Goal: Information Seeking & Learning: Compare options

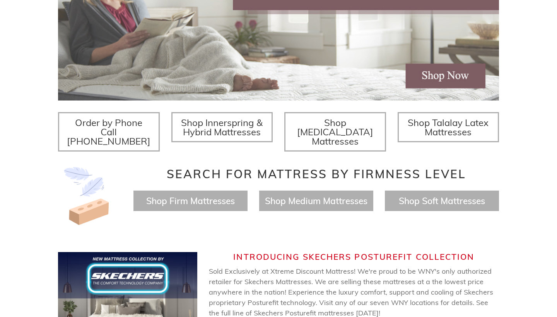
scroll to position [210, 0]
click at [253, 133] on span "Shop Innerspring & Hybrid Mattresses" at bounding box center [222, 126] width 82 height 21
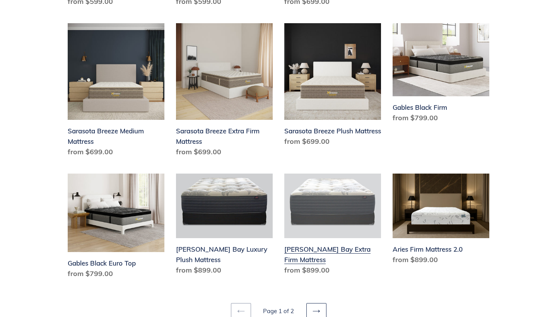
scroll to position [982, 0]
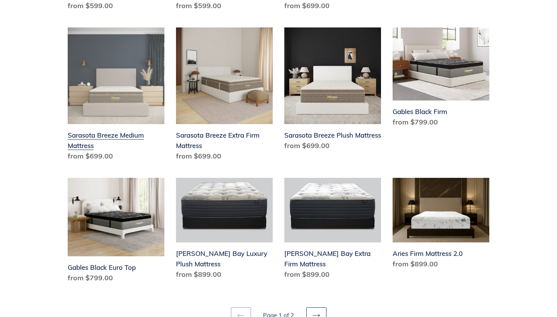
click at [120, 129] on link "Sarasota Breeze Medium Mattress" at bounding box center [116, 95] width 97 height 137
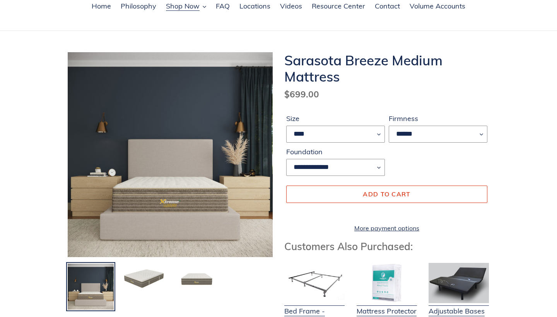
scroll to position [63, 0]
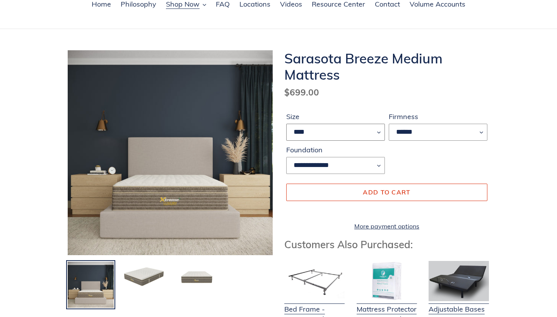
select select "*****"
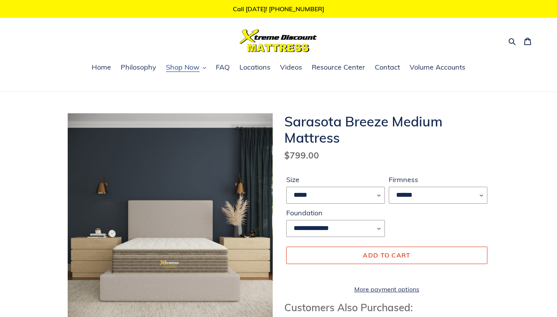
click at [182, 69] on span "Shop Now" at bounding box center [183, 67] width 34 height 9
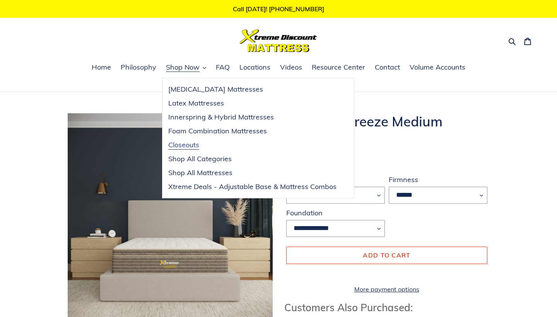
click at [187, 147] on span "Closeouts" at bounding box center [183, 144] width 31 height 9
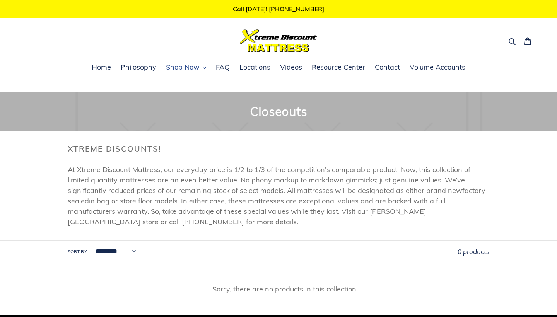
click at [193, 72] on span "Shop Now" at bounding box center [183, 67] width 34 height 9
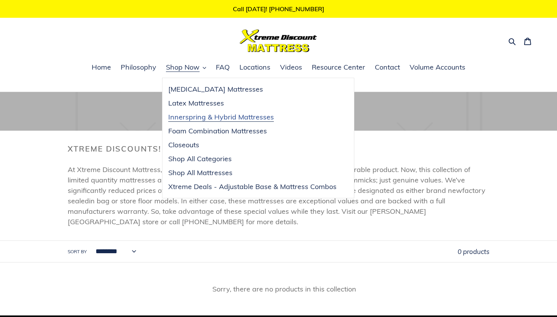
click at [193, 120] on span "Innerspring & Hybrid Mattresses" at bounding box center [221, 117] width 106 height 9
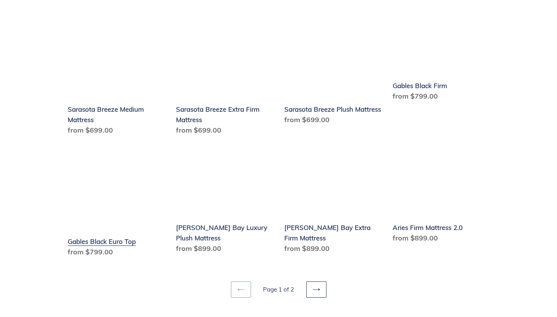
scroll to position [1008, 0]
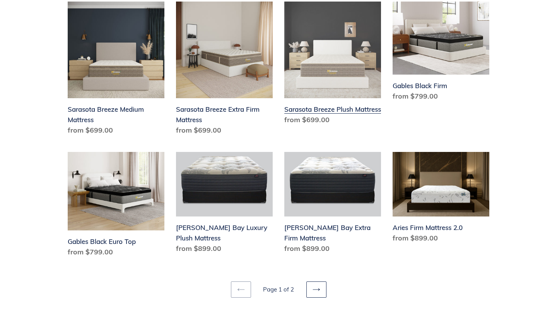
click at [302, 101] on link "Sarasota Breeze Plush Mattress" at bounding box center [332, 65] width 97 height 126
click at [319, 102] on link "Sarasota Breeze Plush Mattress" at bounding box center [332, 65] width 97 height 126
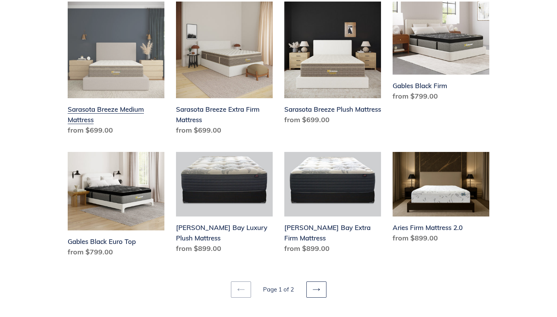
click at [112, 99] on link "Sarasota Breeze Medium Mattress" at bounding box center [116, 70] width 97 height 137
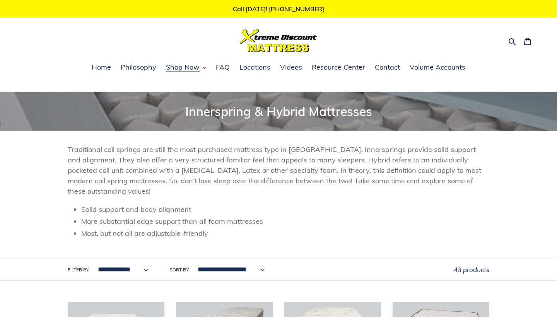
scroll to position [0, 0]
click at [177, 67] on span "Shop Now" at bounding box center [183, 67] width 34 height 9
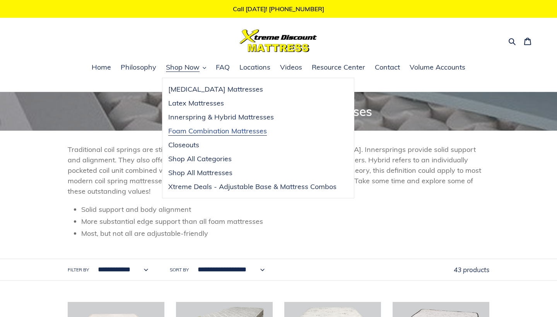
click at [194, 133] on span "Foam Combination Mattresses" at bounding box center [217, 130] width 99 height 9
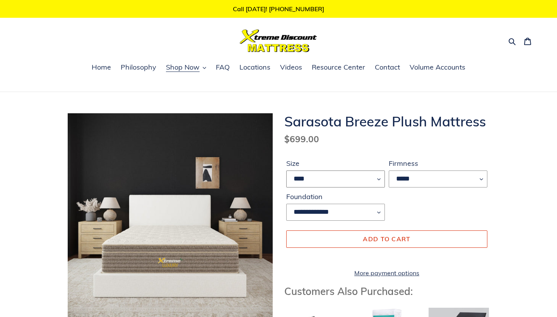
select select "*****"
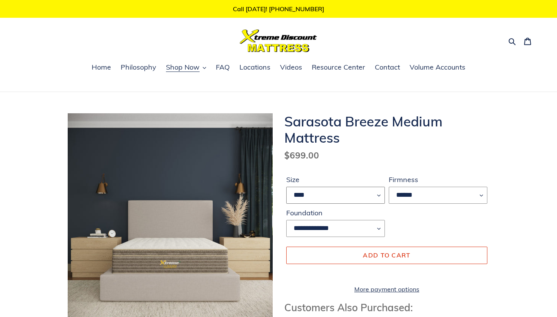
select select "*****"
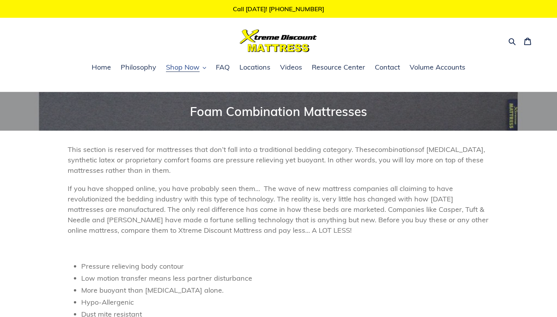
click at [192, 67] on span "Shop Now" at bounding box center [183, 67] width 34 height 9
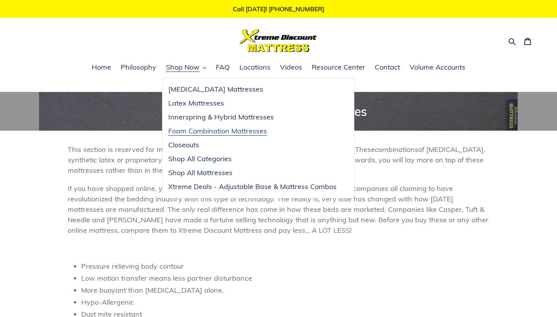
click at [194, 132] on span "Foam Combination Mattresses" at bounding box center [217, 130] width 99 height 9
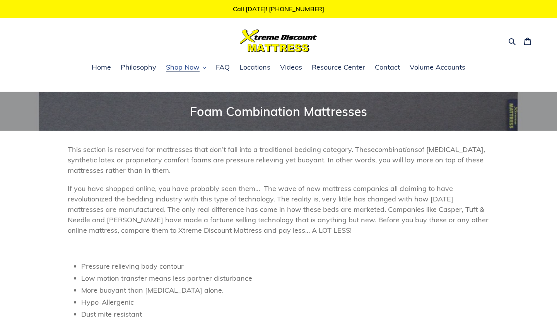
click at [189, 70] on span "Shop Now" at bounding box center [183, 67] width 34 height 9
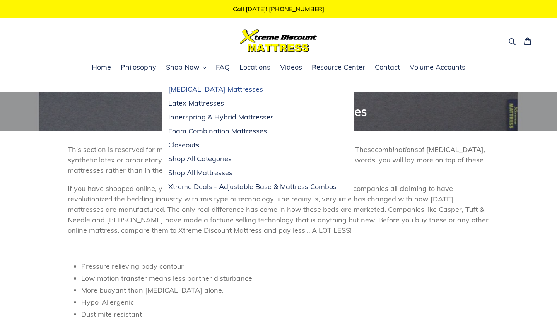
click at [189, 90] on span "[MEDICAL_DATA] Mattresses" at bounding box center [215, 89] width 95 height 9
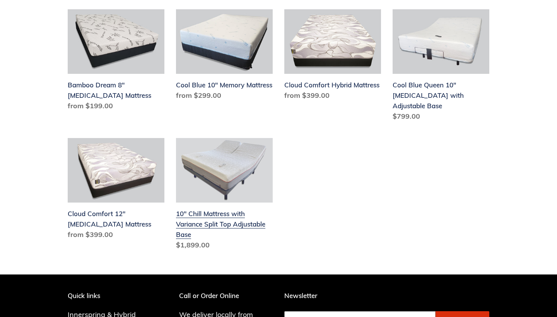
scroll to position [307, 0]
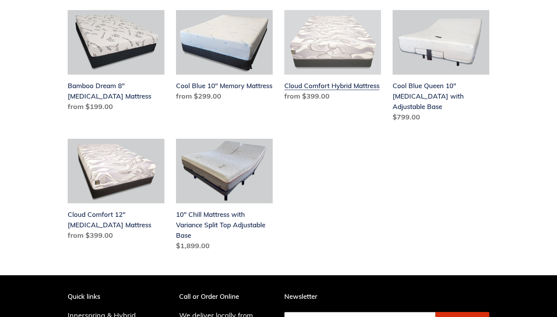
click at [349, 88] on link "Cloud Comfort Hybrid Mattress" at bounding box center [332, 57] width 97 height 94
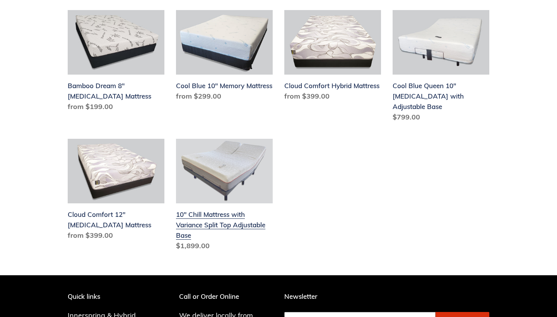
click at [223, 206] on link "10" Chill Mattress with Variance Split Top Adjustable Base" at bounding box center [224, 196] width 97 height 115
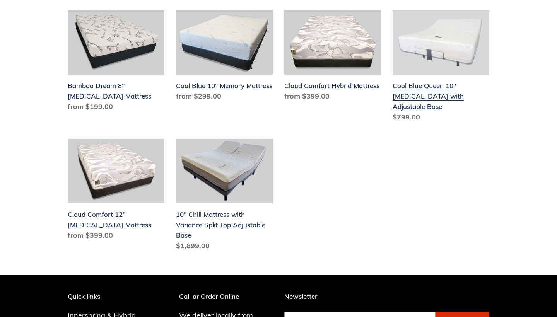
click at [420, 88] on link "Cool Blue Queen 10" Memory Foam with Adjustable Base" at bounding box center [441, 67] width 97 height 115
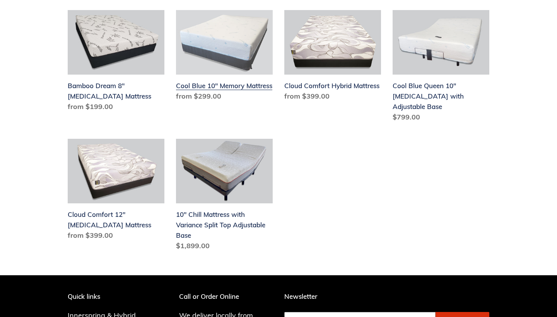
click at [223, 47] on link "Cool Blue 10" Memory Mattress" at bounding box center [224, 57] width 97 height 94
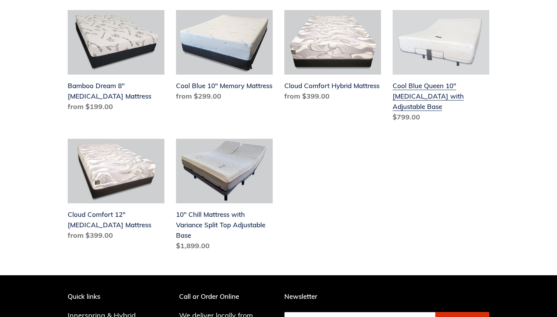
click at [416, 48] on link "Cool Blue Queen 10" Memory Foam with Adjustable Base" at bounding box center [441, 67] width 97 height 115
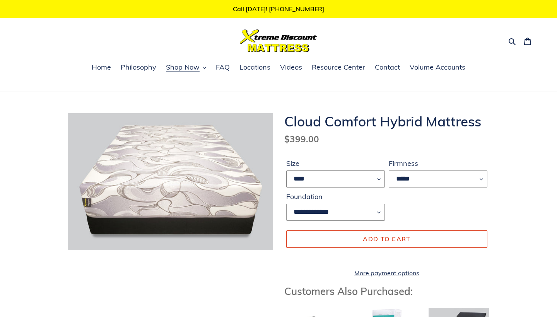
select select "*****"
select select "**********"
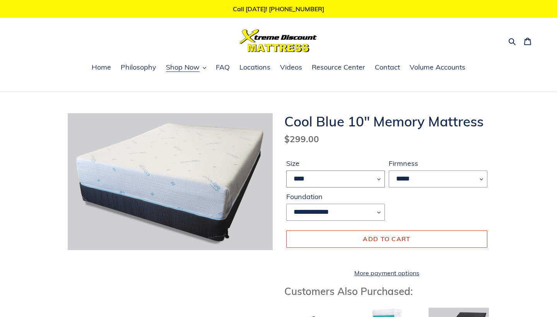
select select "*****"
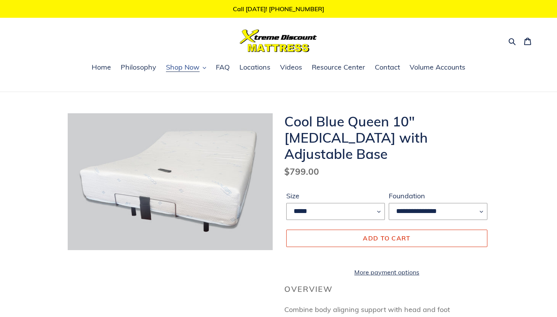
click at [180, 68] on span "Shop Now" at bounding box center [183, 67] width 34 height 9
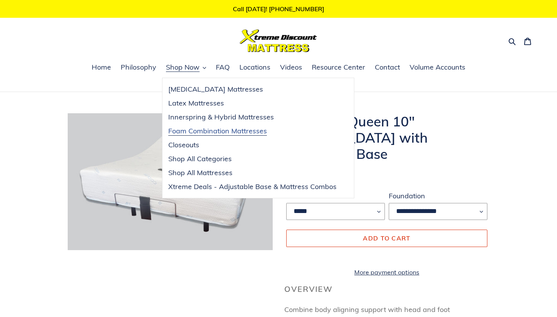
click at [204, 130] on span "Foam Combination Mattresses" at bounding box center [217, 130] width 99 height 9
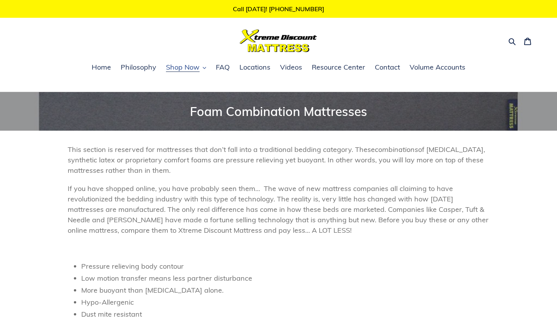
click at [179, 68] on span "Shop Now" at bounding box center [183, 67] width 34 height 9
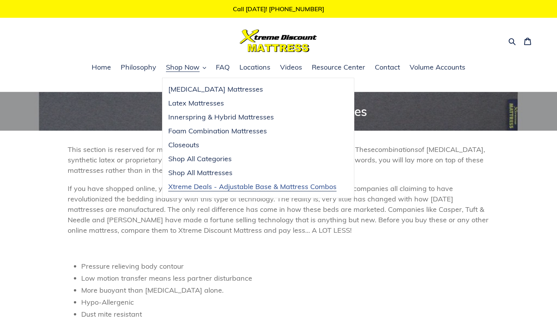
click at [211, 184] on span "Xtreme Deals - Adjustable Base & Mattress Combos" at bounding box center [252, 186] width 168 height 9
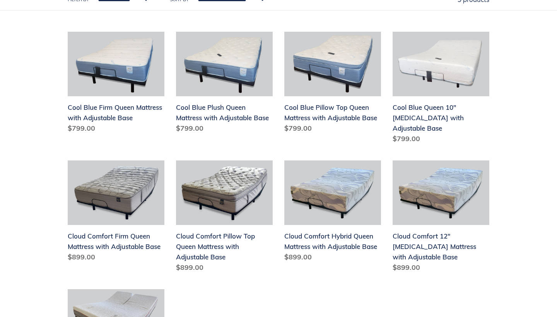
scroll to position [198, 0]
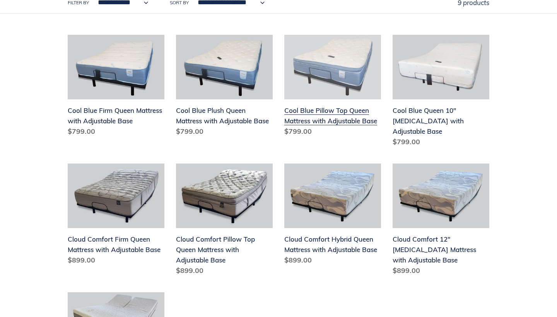
click at [307, 112] on link "Cool Blue Pillow Top Queen Mattress with Adjustable Base" at bounding box center [332, 87] width 97 height 105
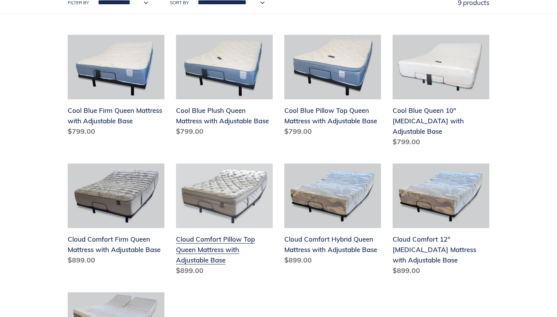
click at [203, 228] on link "Cloud Comfort Pillow Top Queen Mattress with Adjustable Base" at bounding box center [224, 221] width 97 height 115
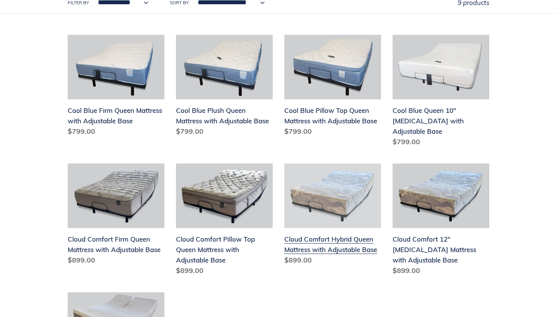
click at [328, 184] on link "Cloud Comfort Hybrid Queen Mattress with Adjustable Base" at bounding box center [332, 216] width 97 height 105
